Goal: Information Seeking & Learning: Find specific fact

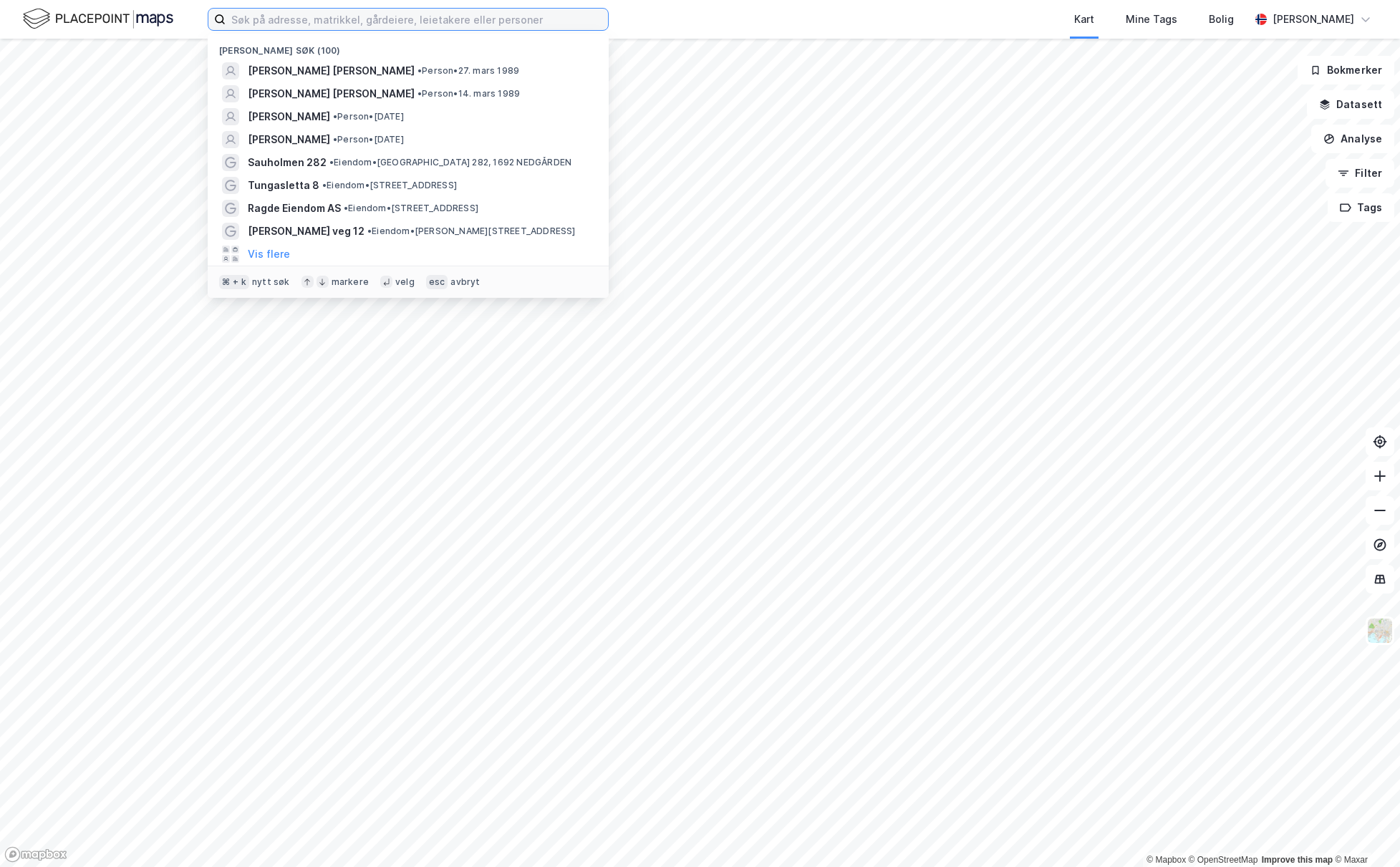
click at [309, 25] on input at bounding box center [416, 20] width 382 height 22
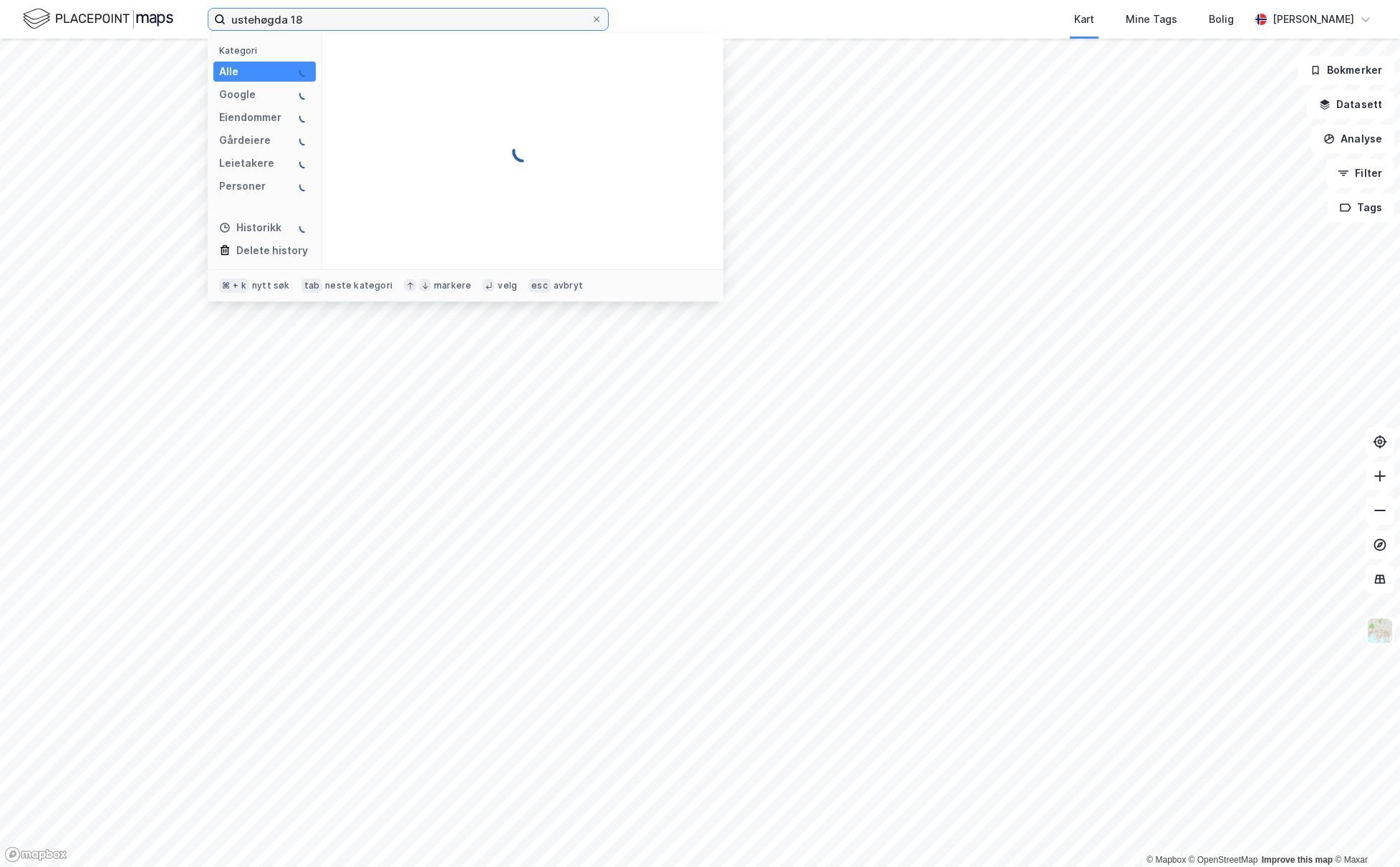
type input "ustehøgda 18"
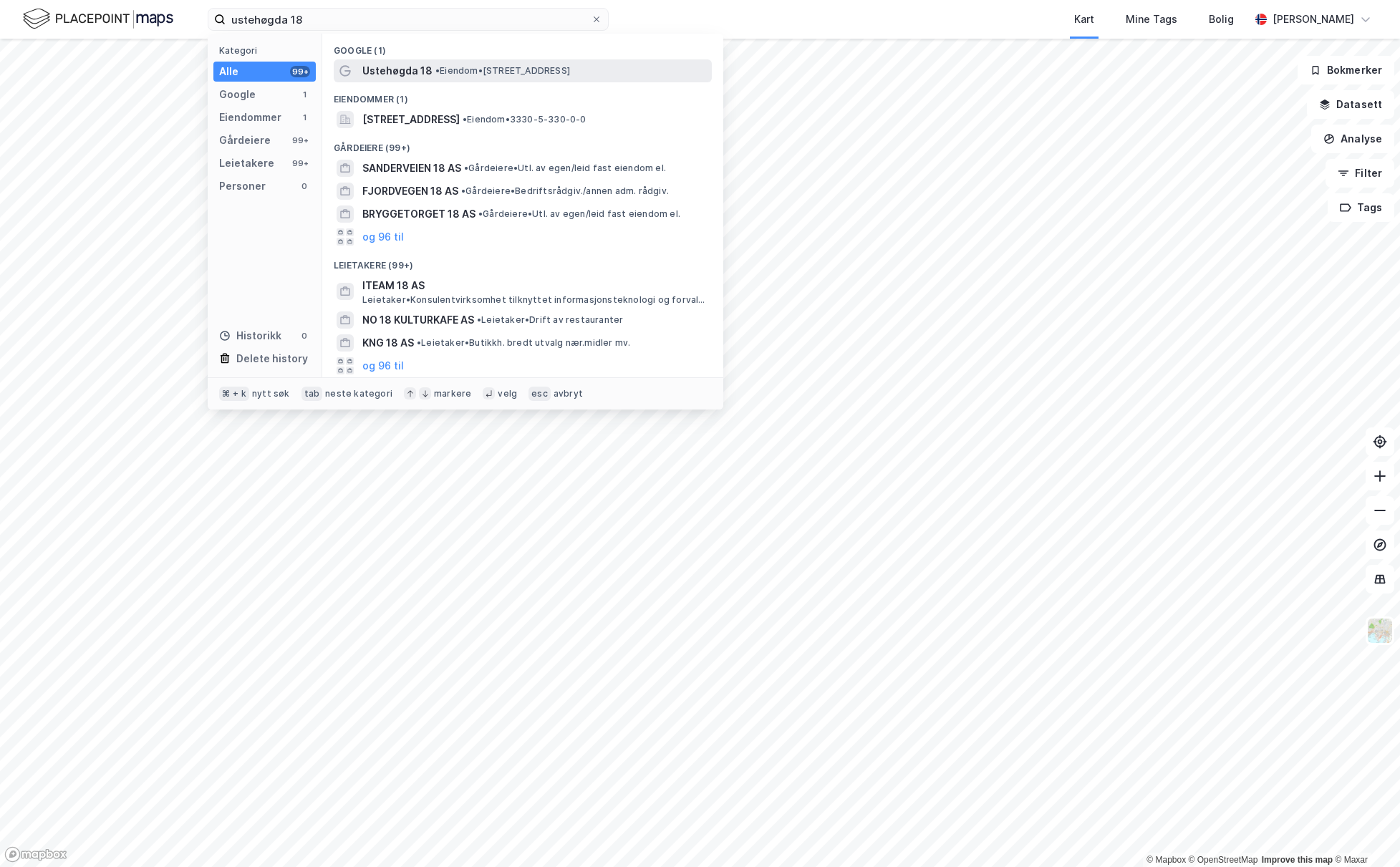
click at [423, 78] on span "Ustehøgda 18" at bounding box center [398, 72] width 71 height 18
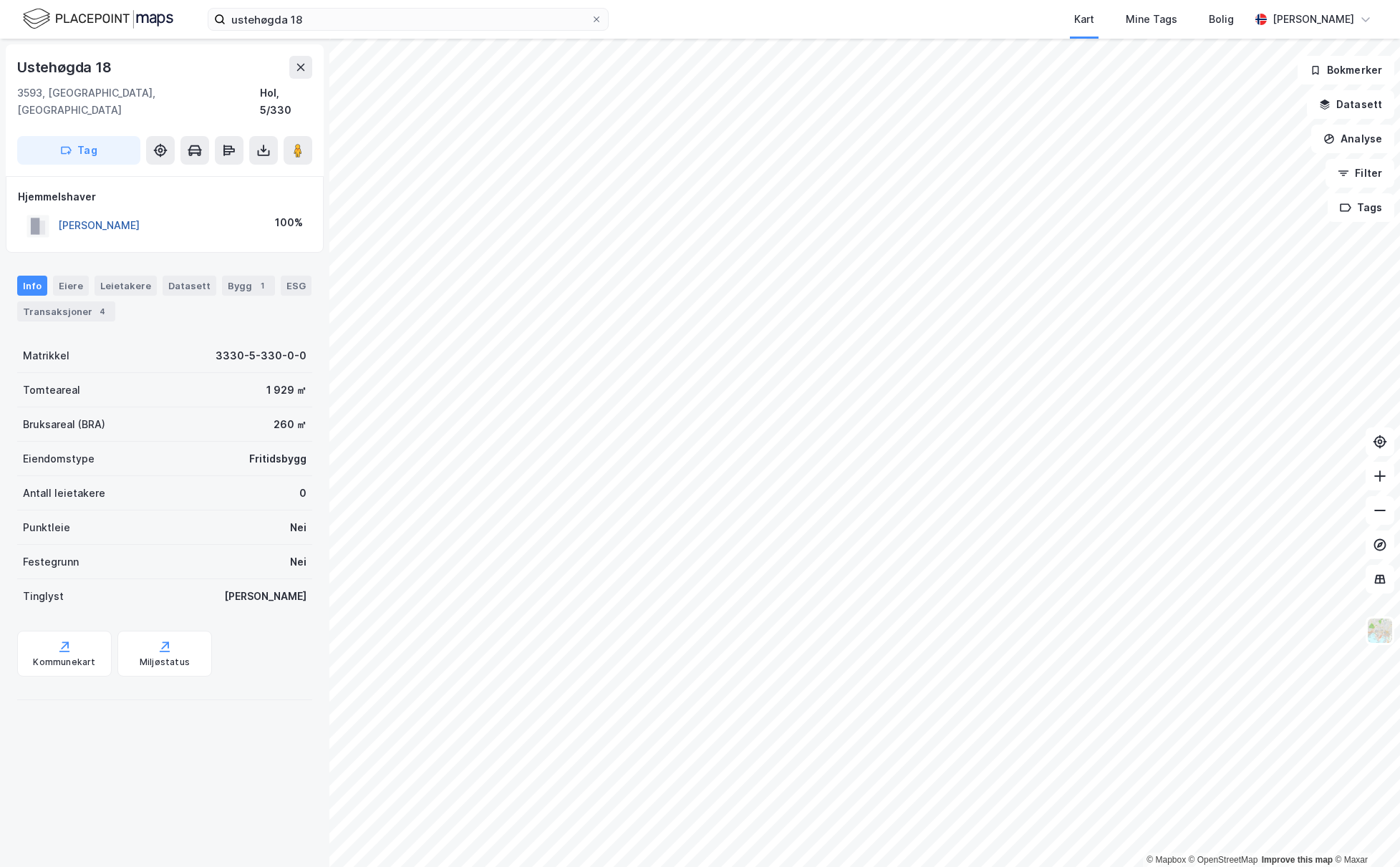
click at [0, 0] on button "[PERSON_NAME]" at bounding box center [0, 0] width 0 height 0
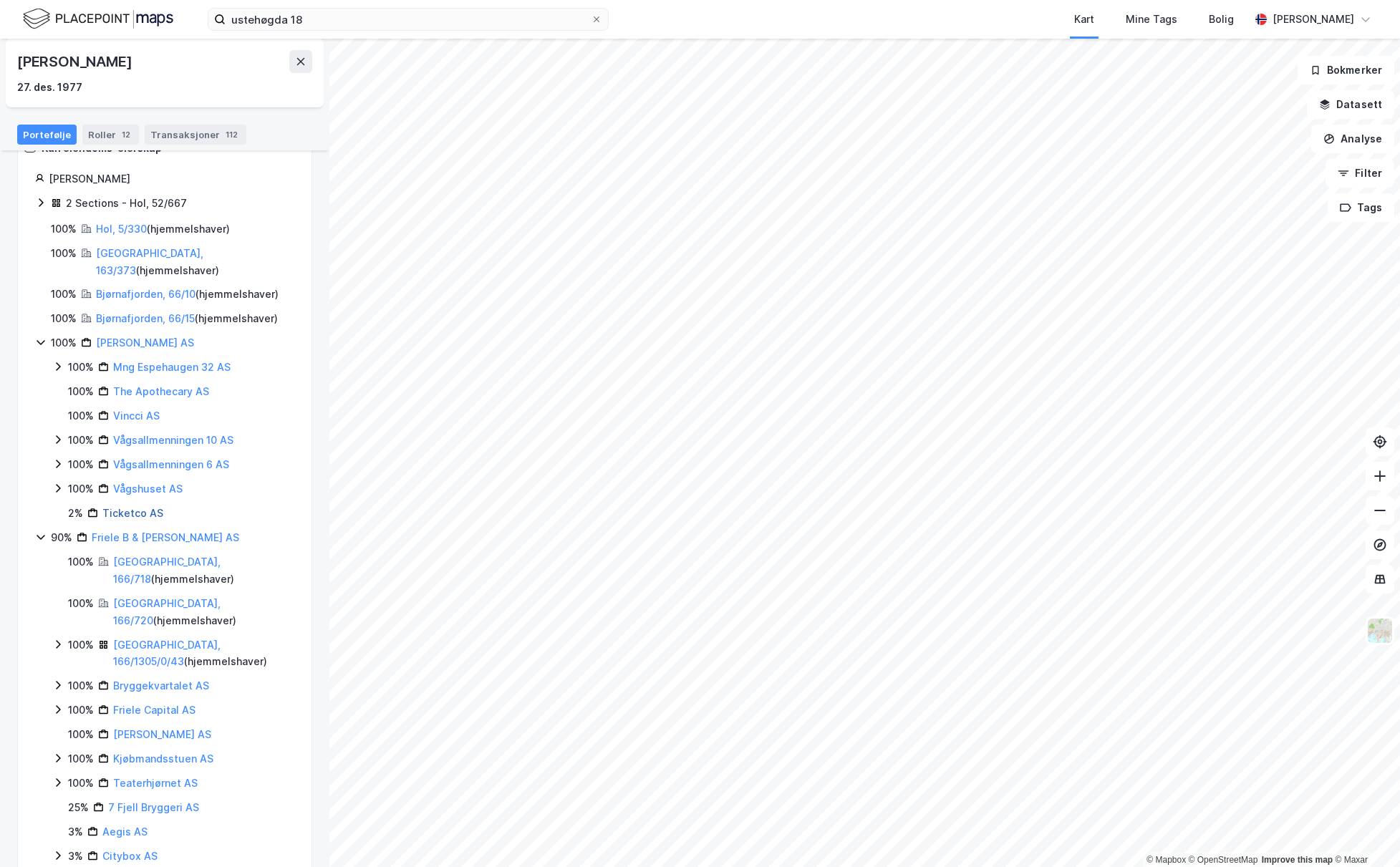
scroll to position [199, 0]
